Goal: Find specific page/section: Find specific page/section

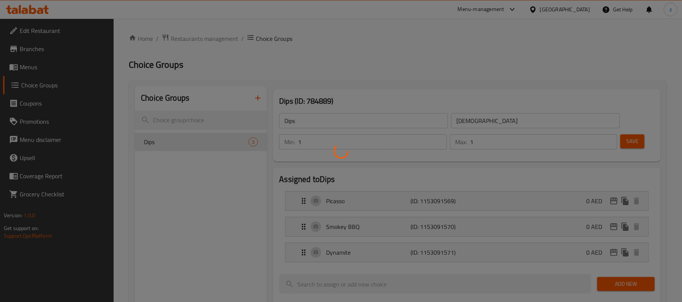
click at [588, 40] on div at bounding box center [341, 151] width 682 height 302
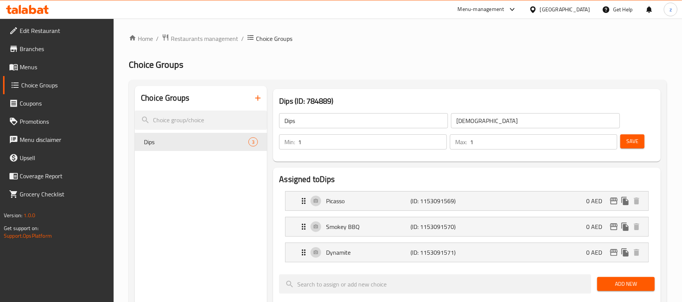
click at [572, 7] on div "[GEOGRAPHIC_DATA]" at bounding box center [565, 9] width 50 height 8
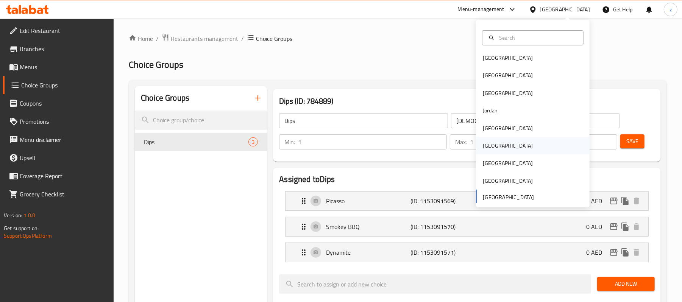
scroll to position [4, 0]
click at [516, 150] on div "[GEOGRAPHIC_DATA]" at bounding box center [533, 144] width 114 height 17
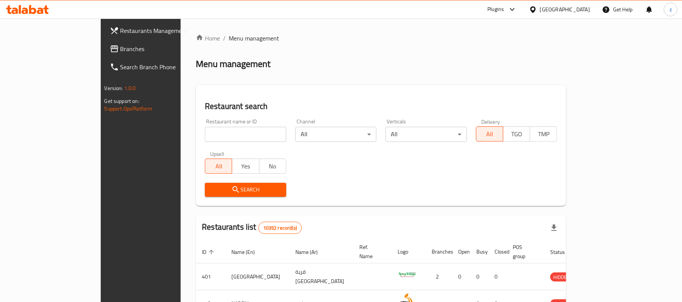
click at [104, 43] on link "Branches" at bounding box center [159, 49] width 111 height 18
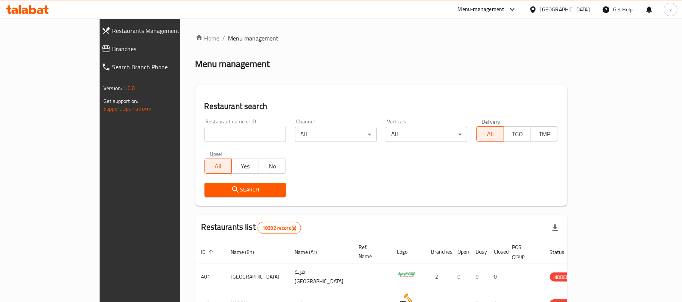
click at [27, 14] on icon at bounding box center [25, 11] width 6 height 6
